Goal: Find specific page/section: Find specific page/section

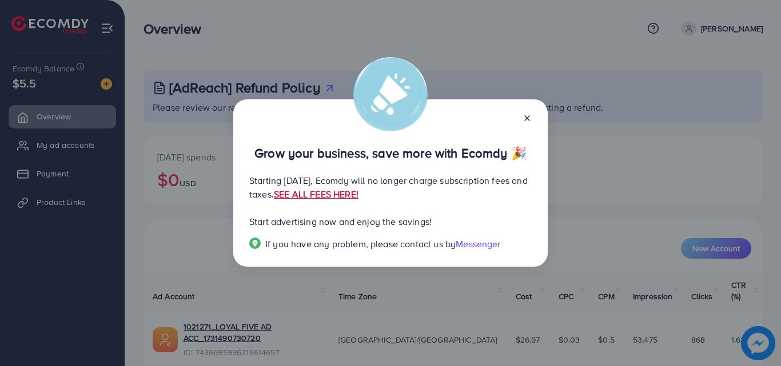
click at [358, 197] on link "SEE ALL FEES HERE!" at bounding box center [316, 194] width 85 height 13
click at [526, 118] on line at bounding box center [527, 118] width 5 height 5
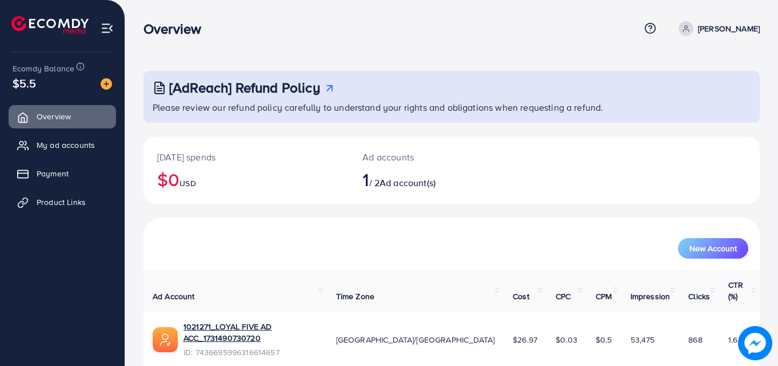
scroll to position [27, 0]
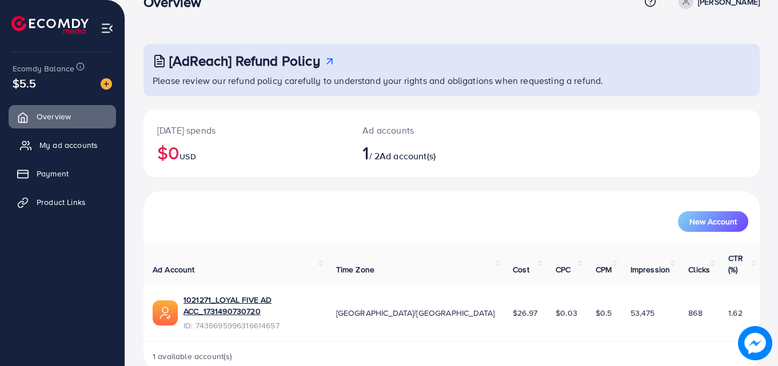
click at [97, 139] on link "My ad accounts" at bounding box center [62, 145] width 107 height 23
